Goal: Task Accomplishment & Management: Complete application form

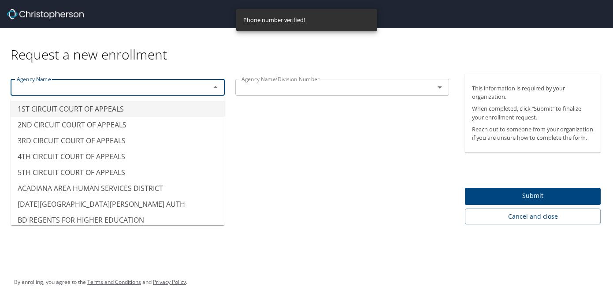
click at [110, 85] on input "text" at bounding box center [104, 87] width 183 height 11
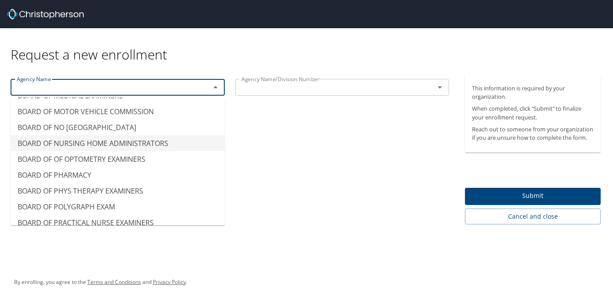
scroll to position [437, 0]
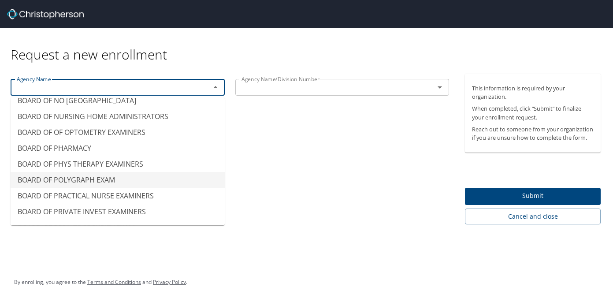
click at [335, 184] on div "Agency Name Agency Name Agency Name/Division Number Agency Name/Division Number" at bounding box center [230, 149] width 460 height 151
type input "BOARD OF POLYGRAPH EXAM"
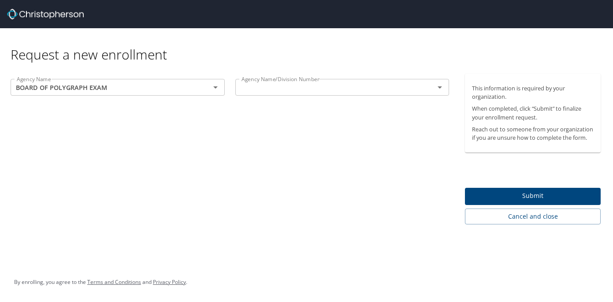
click at [284, 95] on div "Agency Name/Division Number" at bounding box center [342, 87] width 214 height 17
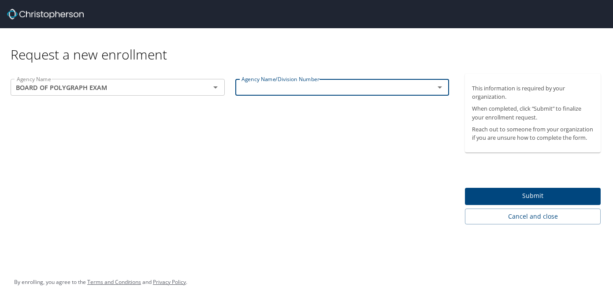
click at [442, 86] on icon "Open" at bounding box center [440, 87] width 11 height 11
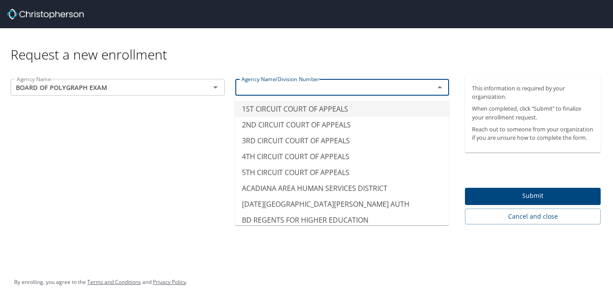
click at [152, 216] on div "Agency Name BOARD OF POLYGRAPH EXAM Agency Name Agency Name/Division Number Age…" at bounding box center [230, 149] width 460 height 151
click at [307, 88] on input "1ST CIRCUIT COURT OF APPEALS" at bounding box center [329, 87] width 183 height 11
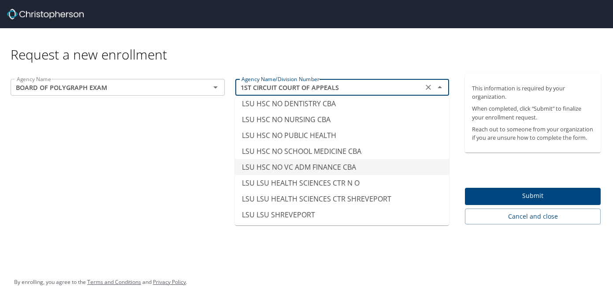
scroll to position [4327, 0]
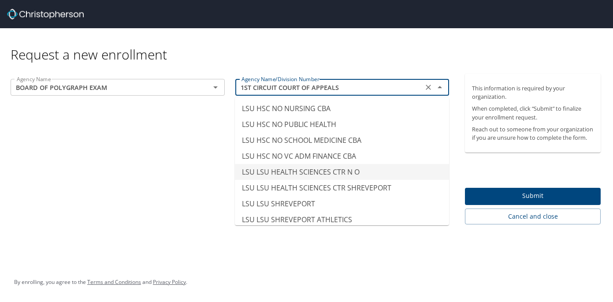
click at [299, 165] on li "LSU LSU HEALTH SCIENCES CTR N O" at bounding box center [342, 172] width 214 height 16
type input "LSU LSU HEALTH SCIENCES CTR N O"
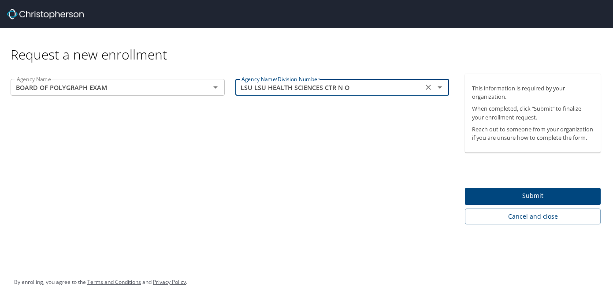
click at [182, 104] on div "Agency Name BOARD OF POLYGRAPH EXAM Agency Name Agency Name/Division Number LSU…" at bounding box center [230, 149] width 460 height 151
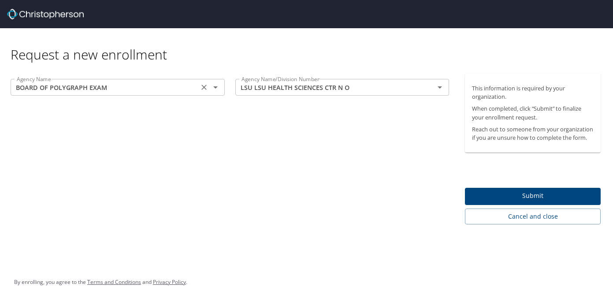
click at [176, 89] on input "BOARD OF POLYGRAPH EXAM" at bounding box center [104, 87] width 183 height 11
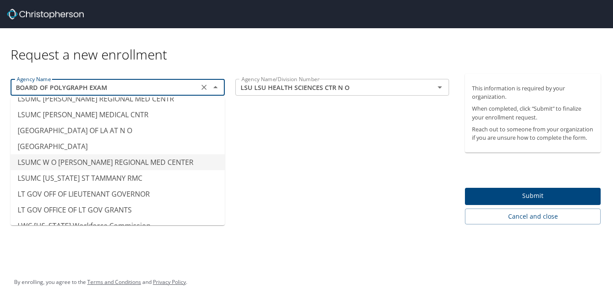
scroll to position [4514, 0]
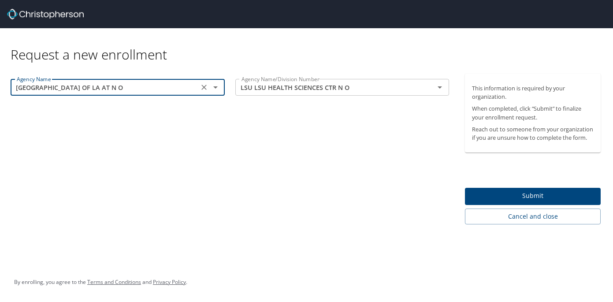
click at [187, 82] on input "[GEOGRAPHIC_DATA] OF LA AT N O" at bounding box center [104, 87] width 183 height 11
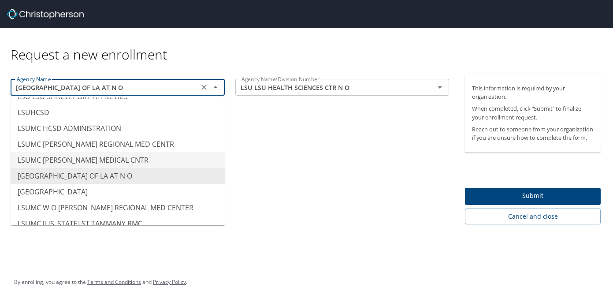
scroll to position [4465, 0]
click at [306, 165] on div "Agency Name LSUMC MEDICAL CENTER OF LA AT N O Agency Name Agency Name/Division …" at bounding box center [230, 149] width 460 height 151
type input "LSUMC [PERSON_NAME] MEDICAL CNTR"
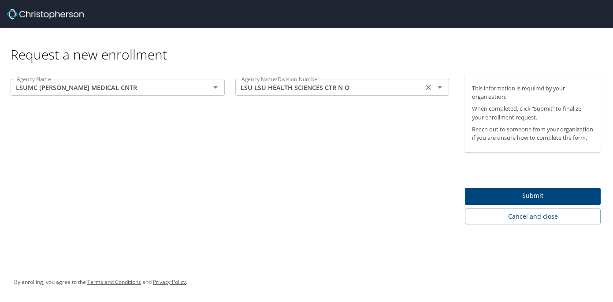
click at [364, 87] on input "LSU LSU HEALTH SCIENCES CTR N O" at bounding box center [329, 87] width 183 height 11
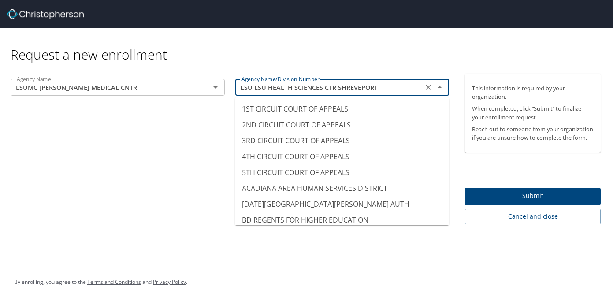
scroll to position [4288, 0]
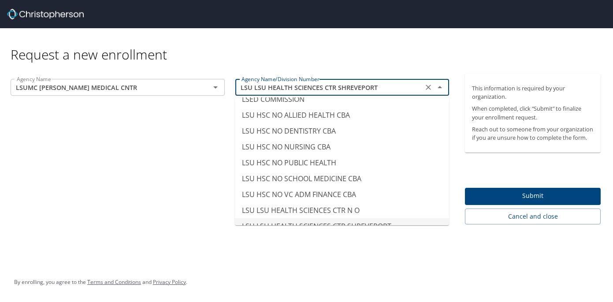
click at [296, 90] on input "LSU LSU HEALTH SCIENCES CTR SHREVEPORT" at bounding box center [329, 87] width 183 height 11
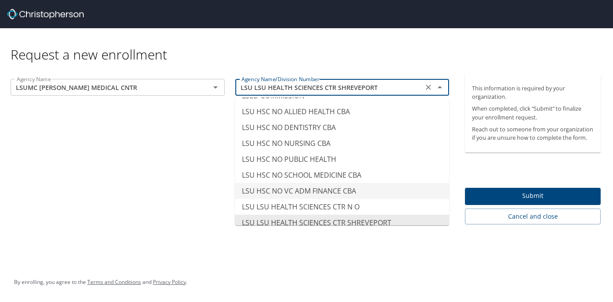
scroll to position [4297, 0]
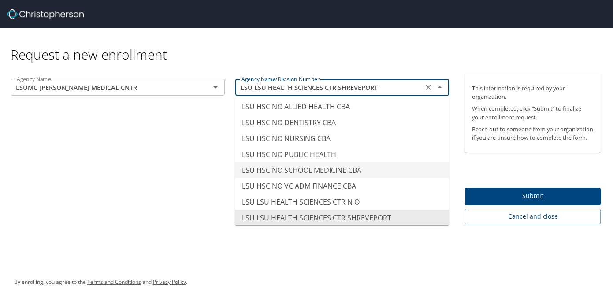
click at [310, 162] on li "LSU HSC NO SCHOOL MEDICINE CBA" at bounding box center [342, 170] width 214 height 16
type input "LSU HSC NO SCHOOL MEDICINE CBA"
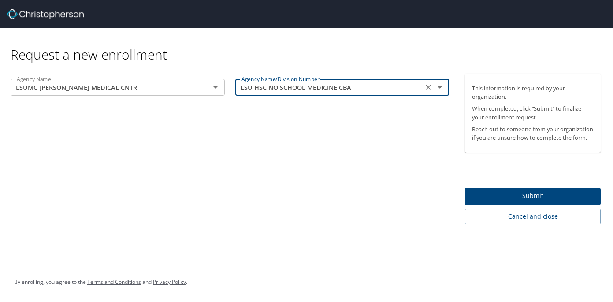
click at [566, 193] on span "Submit" at bounding box center [533, 195] width 122 height 11
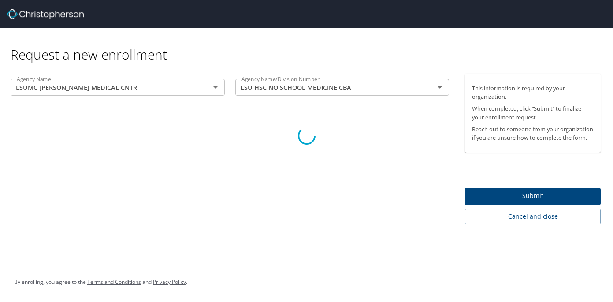
click at [151, 90] on div at bounding box center [306, 136] width 613 height 332
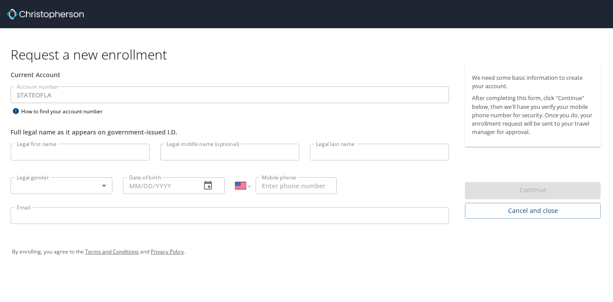
select select "US"
click at [56, 153] on input "Legal first name" at bounding box center [80, 152] width 139 height 17
type input "[PERSON_NAME]"
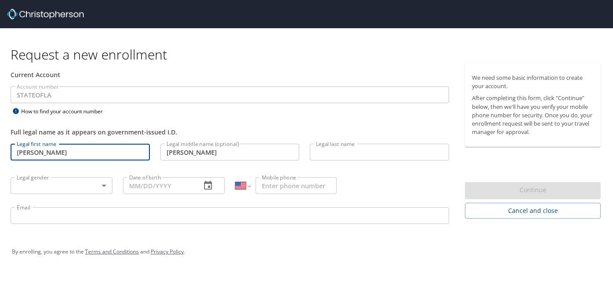
type input "[PERSON_NAME]"
type input "[PHONE_NUMBER]"
click at [156, 186] on input "Date of birth" at bounding box center [158, 185] width 71 height 17
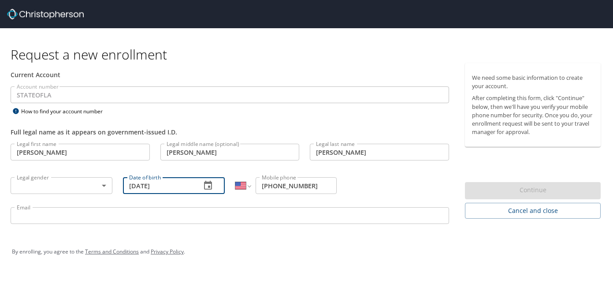
type input "01/19/1996"
click at [32, 189] on body "Request a new enrollment Current Account Account number STATEOFLA Account numbe…" at bounding box center [306, 151] width 613 height 302
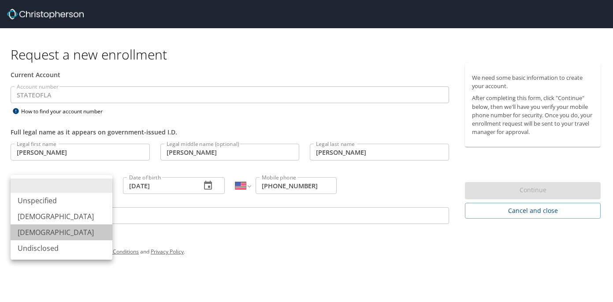
click at [41, 237] on li "Female" at bounding box center [62, 232] width 102 height 16
type input "Female"
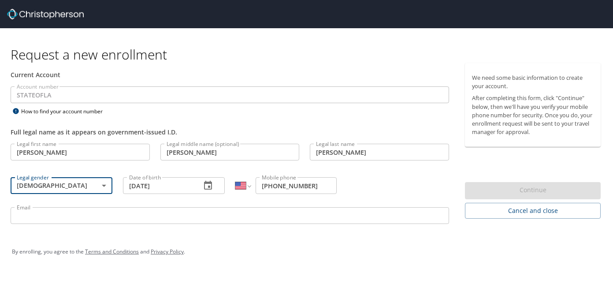
click at [45, 219] on input "Email" at bounding box center [230, 215] width 439 height 17
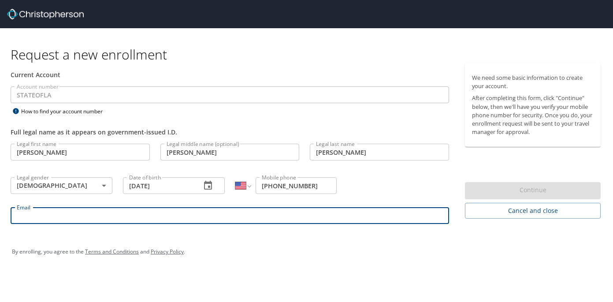
type input "nikkilentini1@gmail.com"
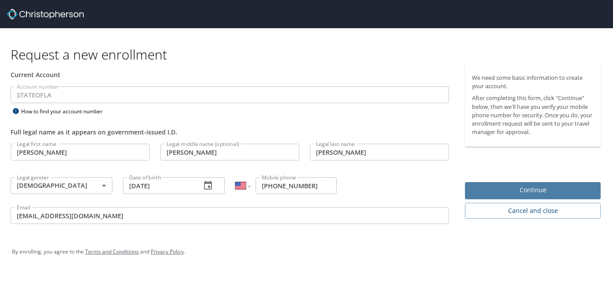
click at [531, 185] on span "Continue" at bounding box center [533, 190] width 122 height 11
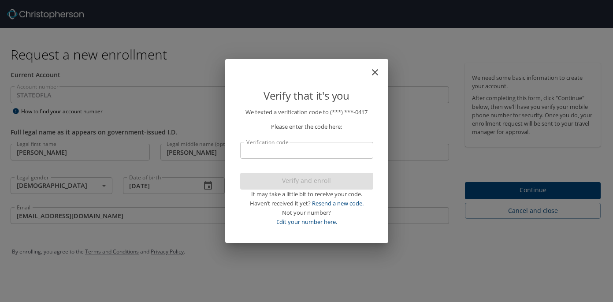
click at [277, 150] on input "Verification code" at bounding box center [306, 150] width 133 height 17
type input "965731"
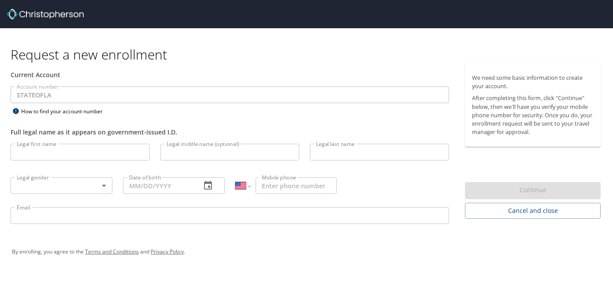
select select "US"
click at [30, 150] on input "Legal first name" at bounding box center [80, 152] width 139 height 17
type input "[PERSON_NAME]"
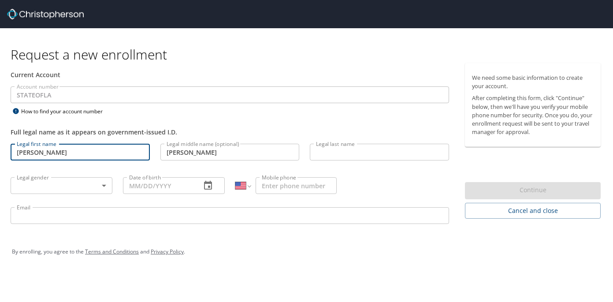
type input "[PERSON_NAME]"
type input "[PHONE_NUMBER]"
click at [40, 185] on body "Request a new enrollment Current Account Account number STATEOFLA Account numbe…" at bounding box center [306, 151] width 613 height 302
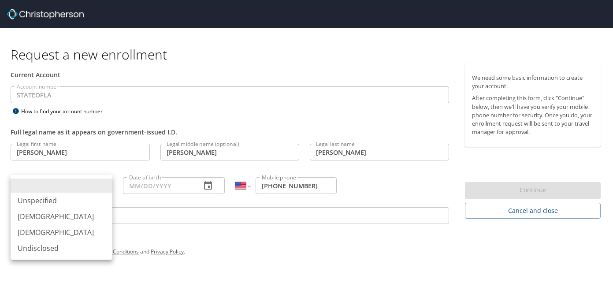
click at [40, 229] on li "[DEMOGRAPHIC_DATA]" at bounding box center [62, 232] width 102 height 16
type input "[DEMOGRAPHIC_DATA]"
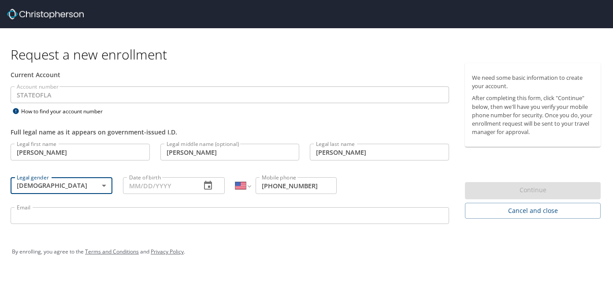
click at [135, 184] on input "Date of birth" at bounding box center [158, 185] width 71 height 17
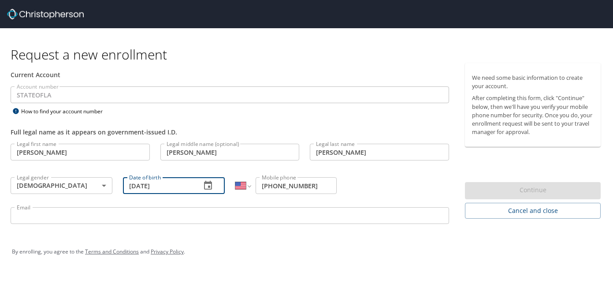
type input "01/19/1996"
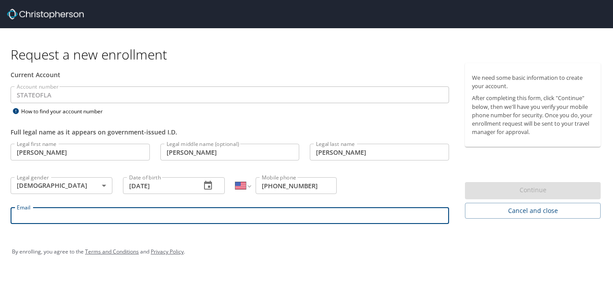
click at [62, 211] on input "Email" at bounding box center [230, 215] width 439 height 17
type input "nikkilentini1@gmail.com"
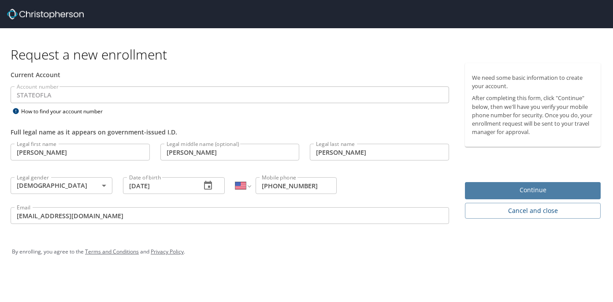
click at [501, 188] on span "Continue" at bounding box center [533, 190] width 122 height 11
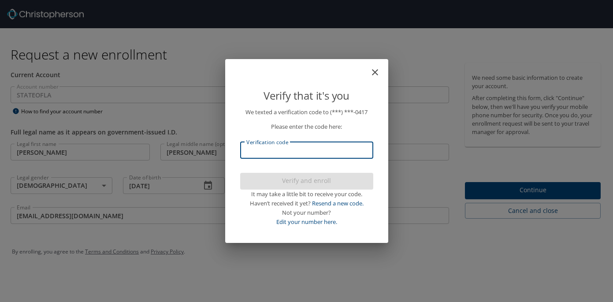
click at [305, 148] on input "Verification code" at bounding box center [306, 150] width 133 height 17
click at [305, 148] on input "045" at bounding box center [306, 150] width 133 height 17
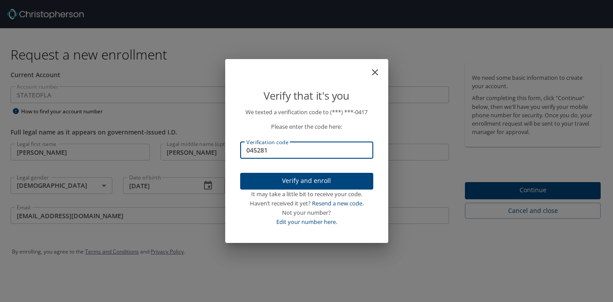
type input "045281"
click at [310, 175] on span "Verify and enroll" at bounding box center [306, 180] width 119 height 11
click at [483, 193] on div "Verify that it's you We texted a verification code to (***) ***- 0417 Please en…" at bounding box center [306, 151] width 613 height 302
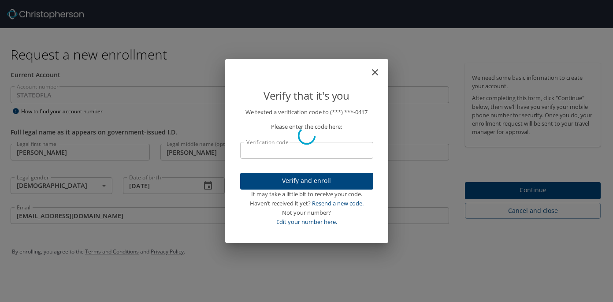
click at [483, 193] on div "Verify that it's you We texted a verification code to (***) ***- 0417 Please en…" at bounding box center [306, 151] width 613 height 302
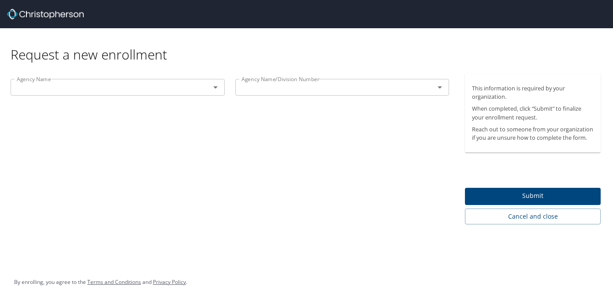
click at [168, 86] on input "text" at bounding box center [104, 87] width 183 height 11
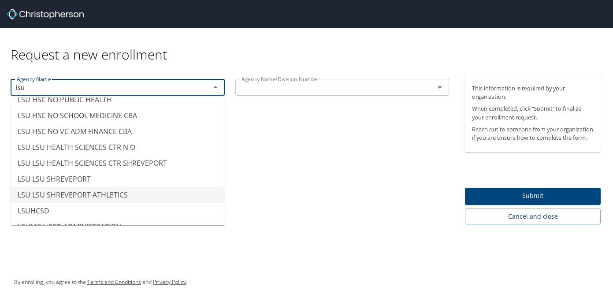
scroll to position [52, 0]
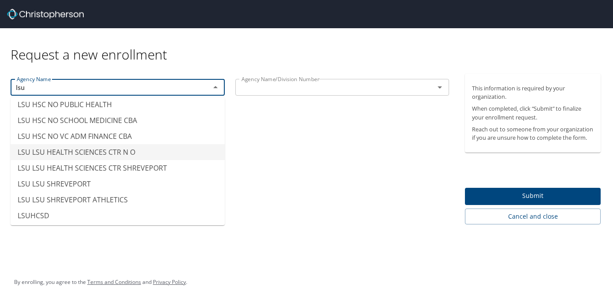
click at [123, 152] on li "LSU LSU HEALTH SCIENCES CTR N O" at bounding box center [118, 152] width 214 height 16
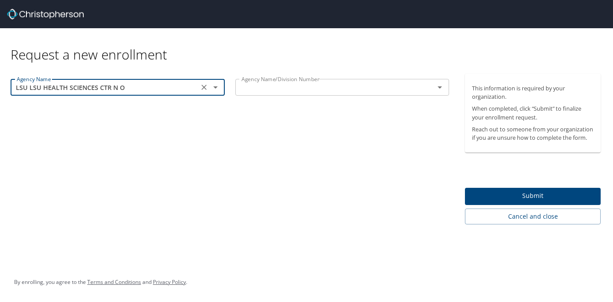
type input "LSU LSU HEALTH SCIENCES CTR N O"
click at [275, 83] on input "text" at bounding box center [329, 87] width 183 height 11
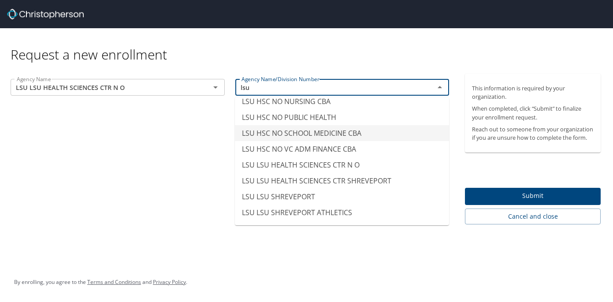
scroll to position [50, 0]
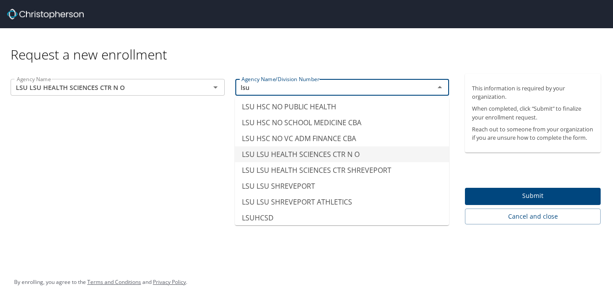
click at [283, 157] on li "LSU LSU HEALTH SCIENCES CTR N O" at bounding box center [342, 154] width 214 height 16
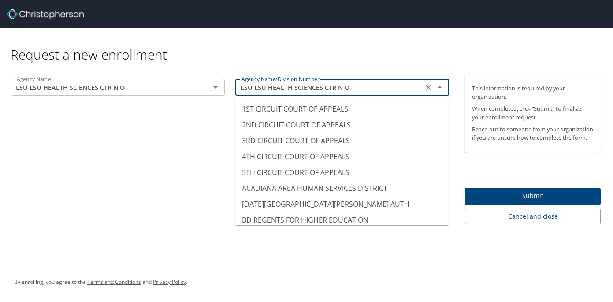
click at [301, 89] on input "LSU LSU HEALTH SCIENCES CTR N O" at bounding box center [329, 87] width 183 height 11
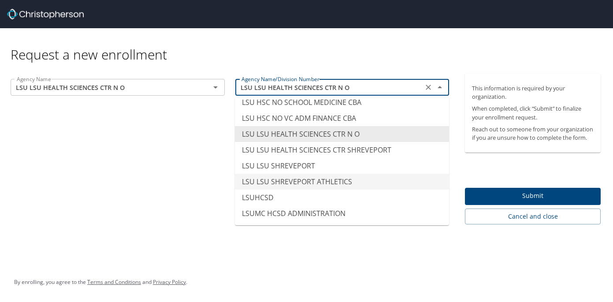
scroll to position [4364, 0]
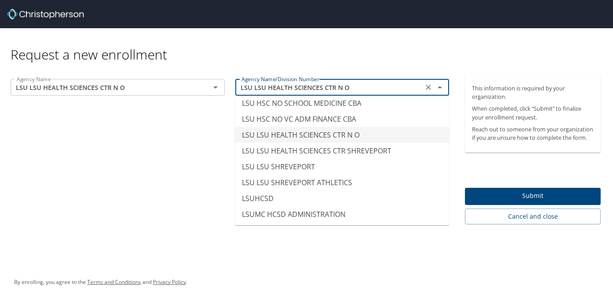
type input "LSU LSU HEALTH SCIENCES CTR N O"
click at [170, 149] on div "Agency Name LSU LSU HEALTH SCIENCES CTR N O Agency Name Agency Name/Division Nu…" at bounding box center [230, 149] width 460 height 151
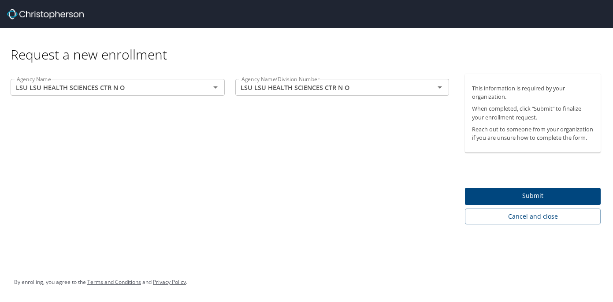
click at [509, 190] on button "Submit" at bounding box center [533, 196] width 136 height 17
